Goal: Information Seeking & Learning: Learn about a topic

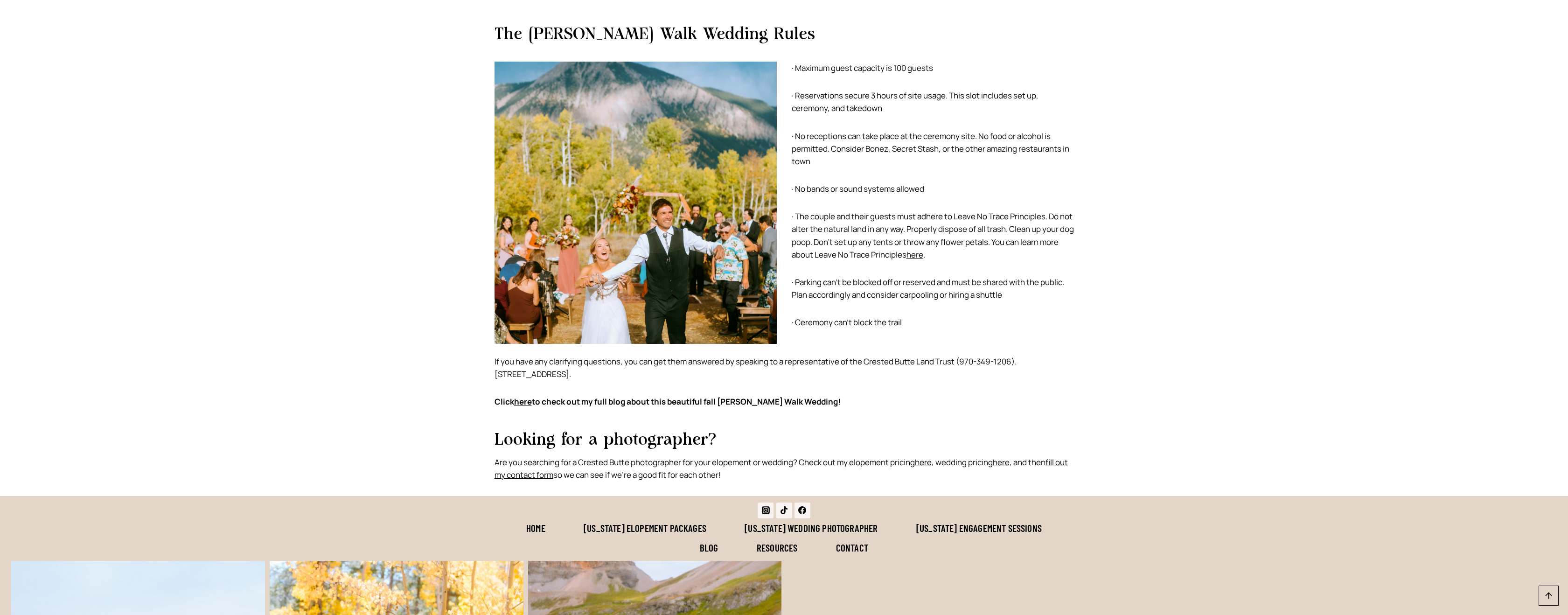
scroll to position [2019, 0]
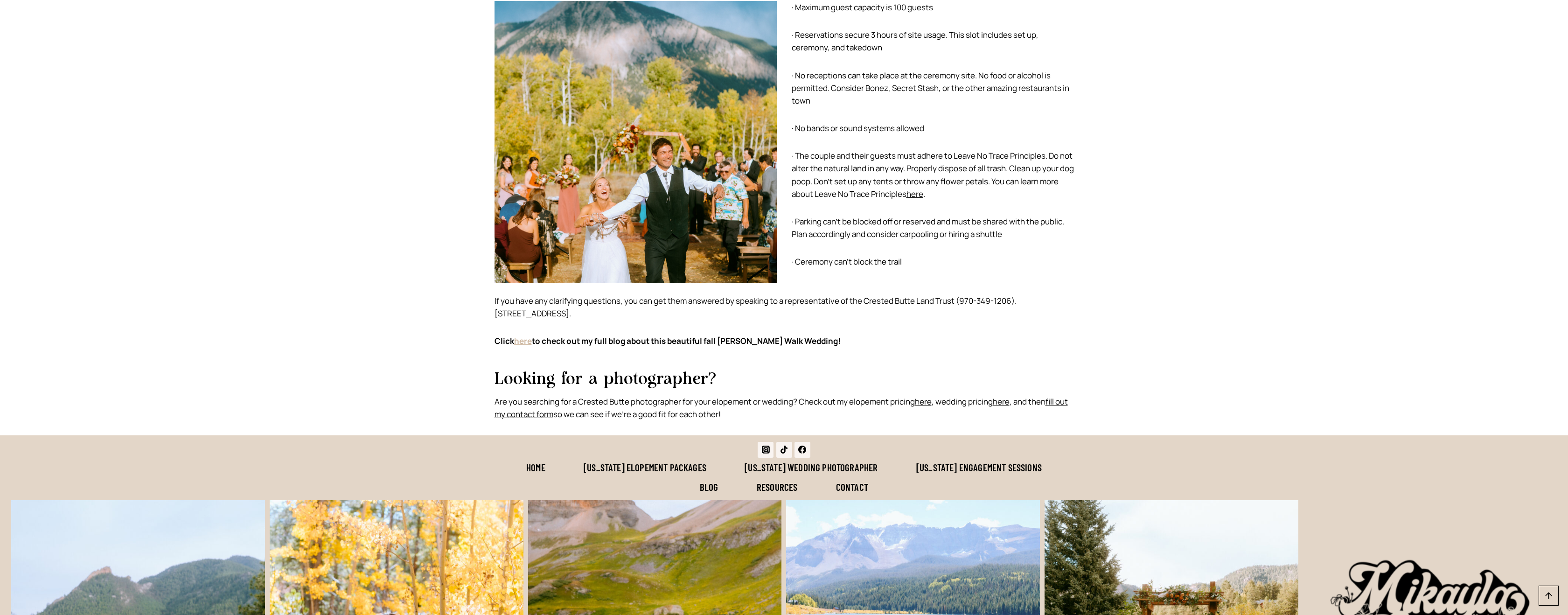
click at [524, 335] on link "here" at bounding box center [523, 341] width 17 height 11
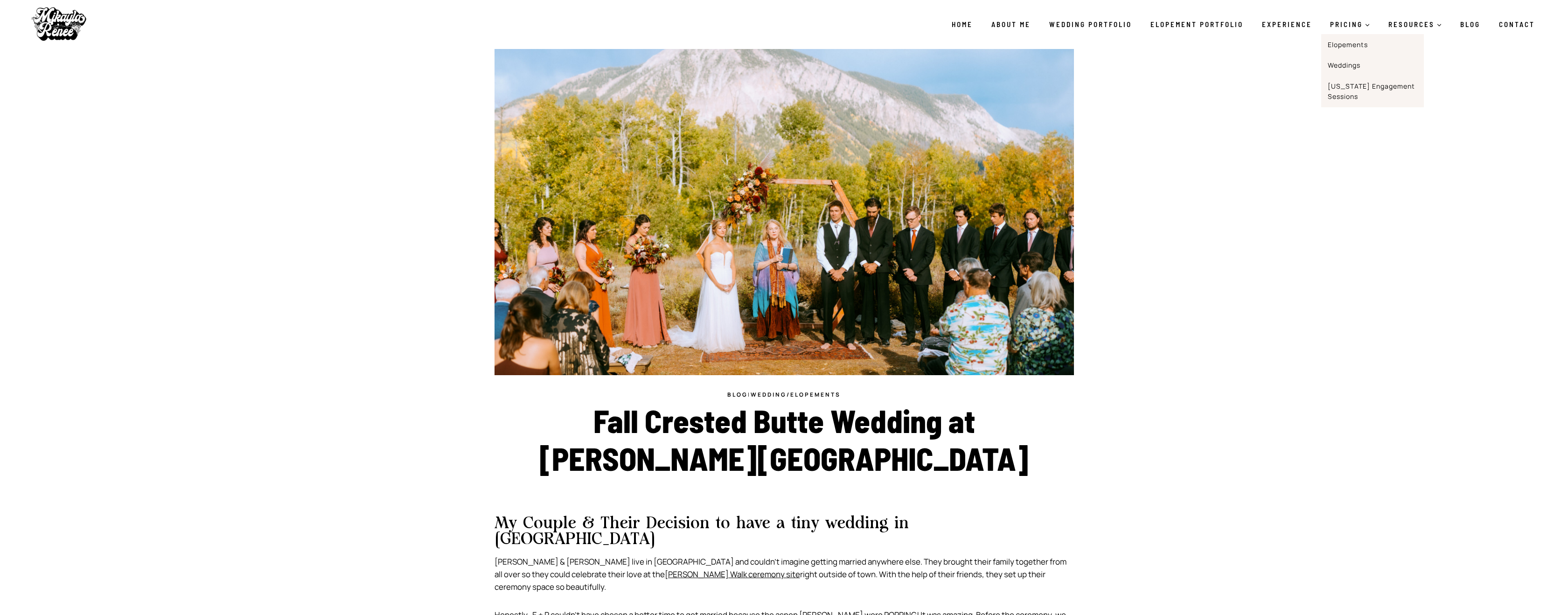
click at [1344, 25] on span "PRICING Expand" at bounding box center [1350, 24] width 40 height 11
click at [1344, 40] on link "Elopements" at bounding box center [1372, 44] width 102 height 21
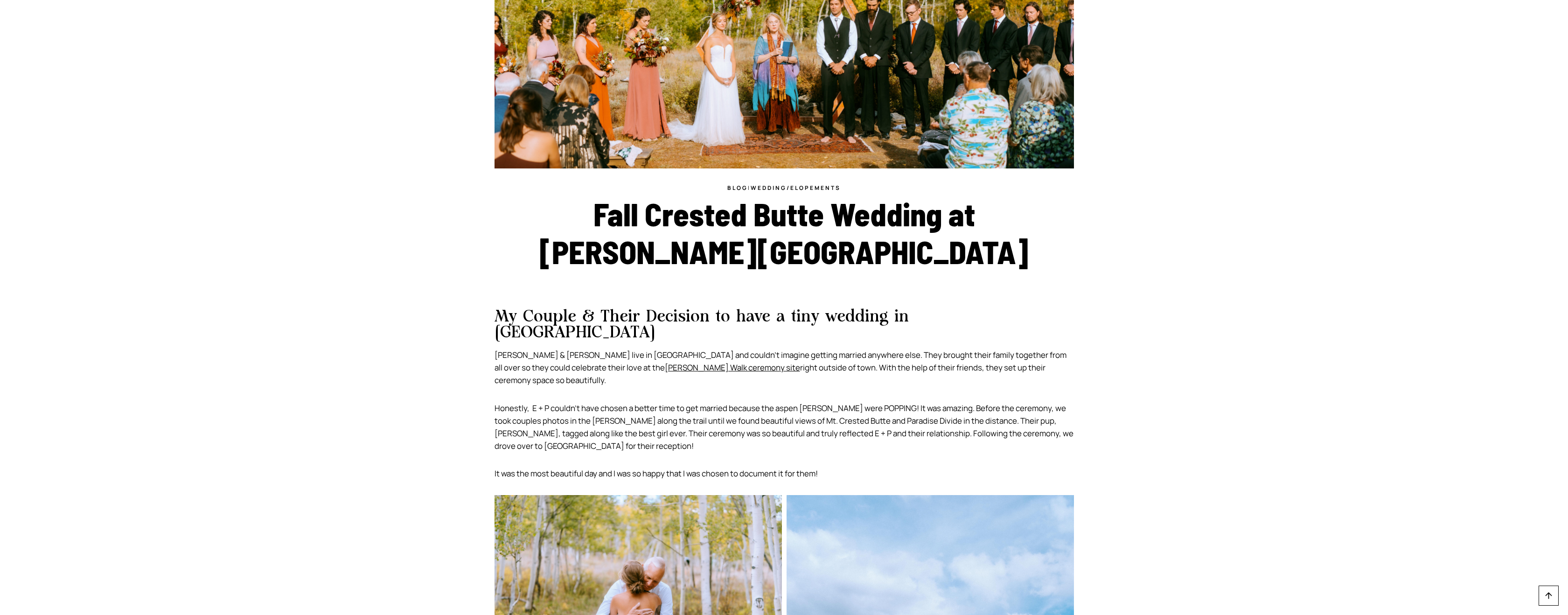
scroll to position [209, 0]
